Goal: Download file/media

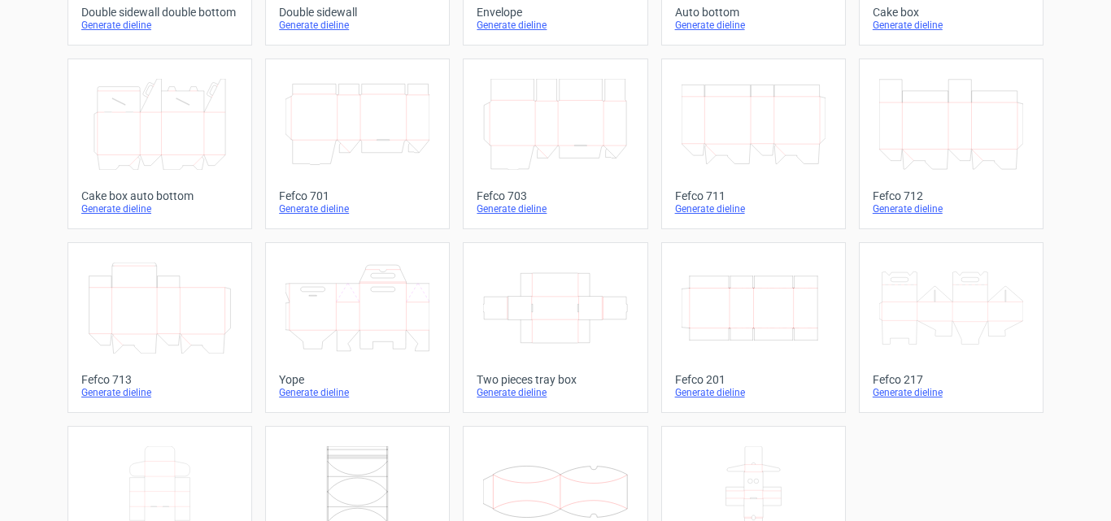
scroll to position [495, 0]
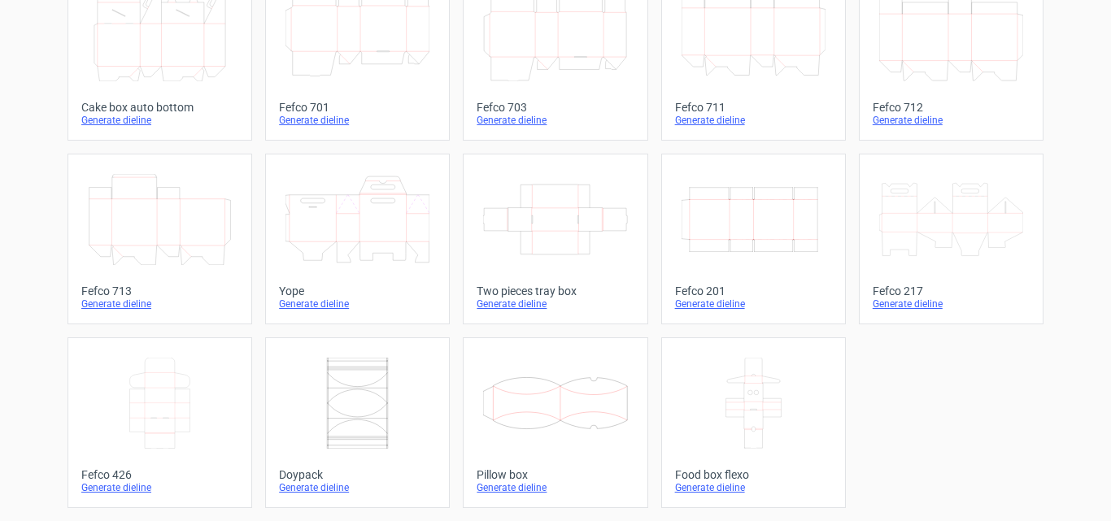
click at [121, 491] on div "Generate dieline" at bounding box center [159, 488] width 157 height 13
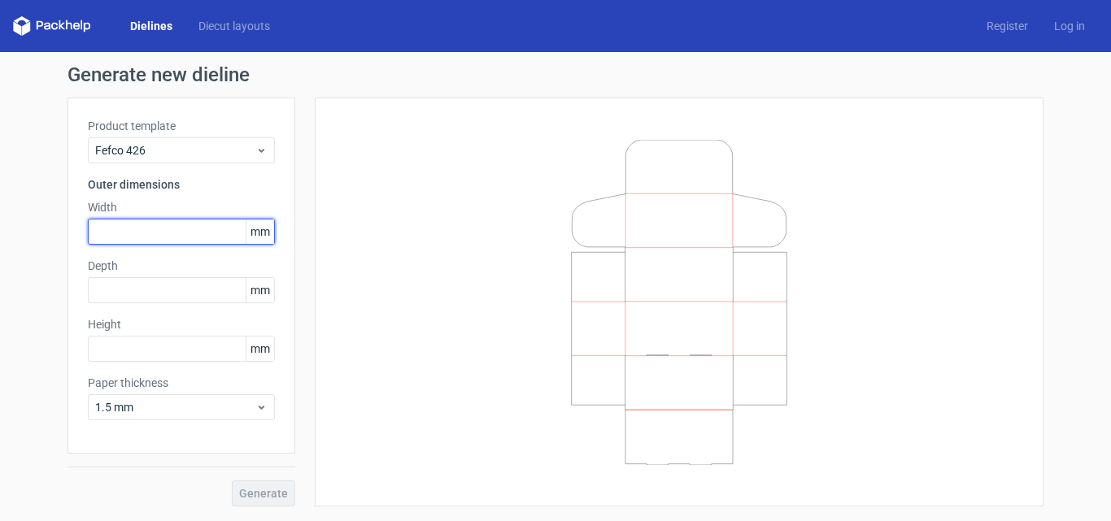
click at [191, 233] on input "text" at bounding box center [181, 232] width 187 height 26
type input "160"
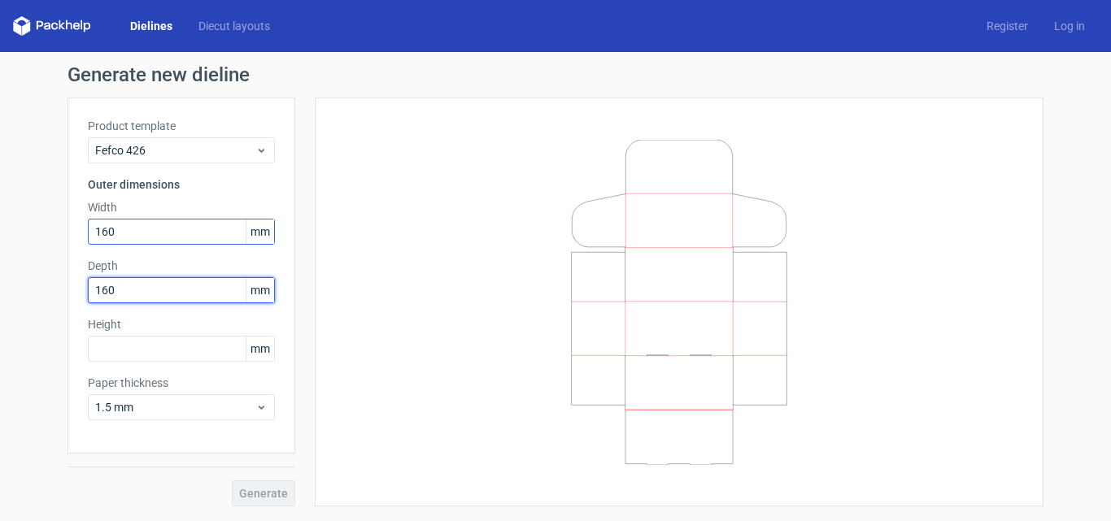
type input "160"
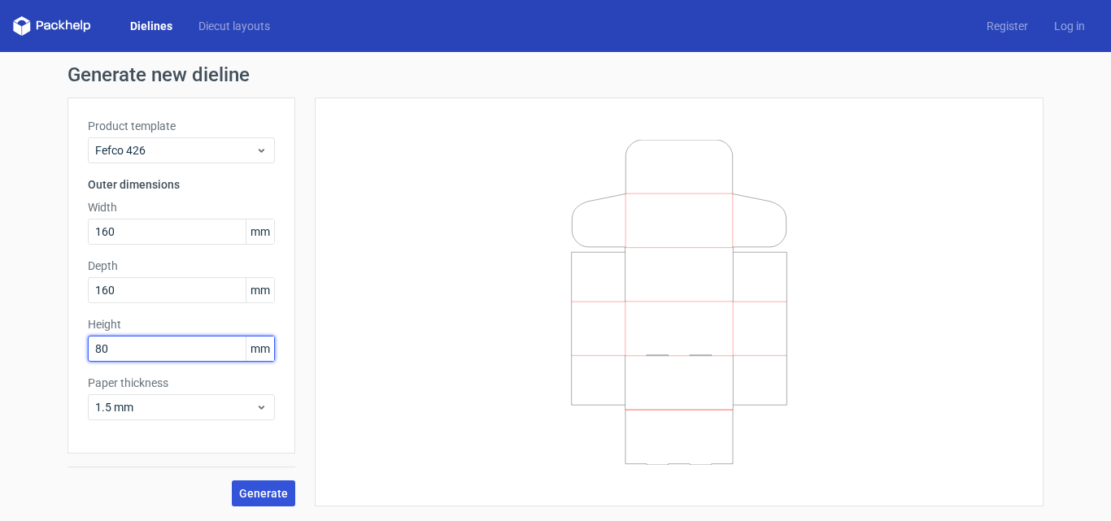
type input "80"
click at [260, 488] on span "Generate" at bounding box center [263, 493] width 49 height 11
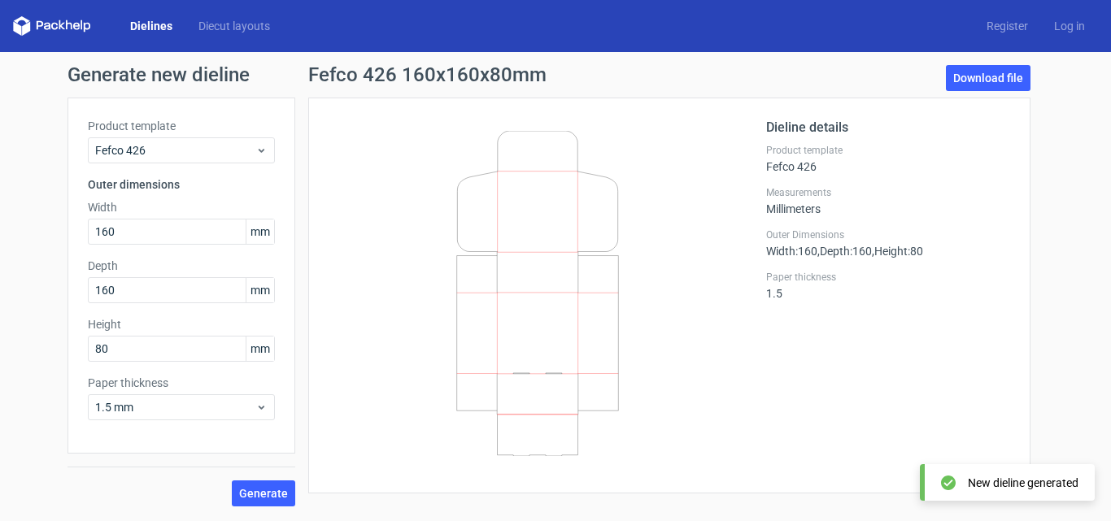
click at [987, 94] on div "Download file" at bounding box center [988, 81] width 85 height 33
click at [1007, 67] on link "Download file" at bounding box center [988, 78] width 85 height 26
click at [634, 325] on icon at bounding box center [538, 293] width 392 height 325
click at [769, 275] on label "Paper thickness" at bounding box center [888, 277] width 244 height 13
click at [813, 281] on label "Paper thickness" at bounding box center [888, 277] width 244 height 13
